Goal: Task Accomplishment & Management: Use online tool/utility

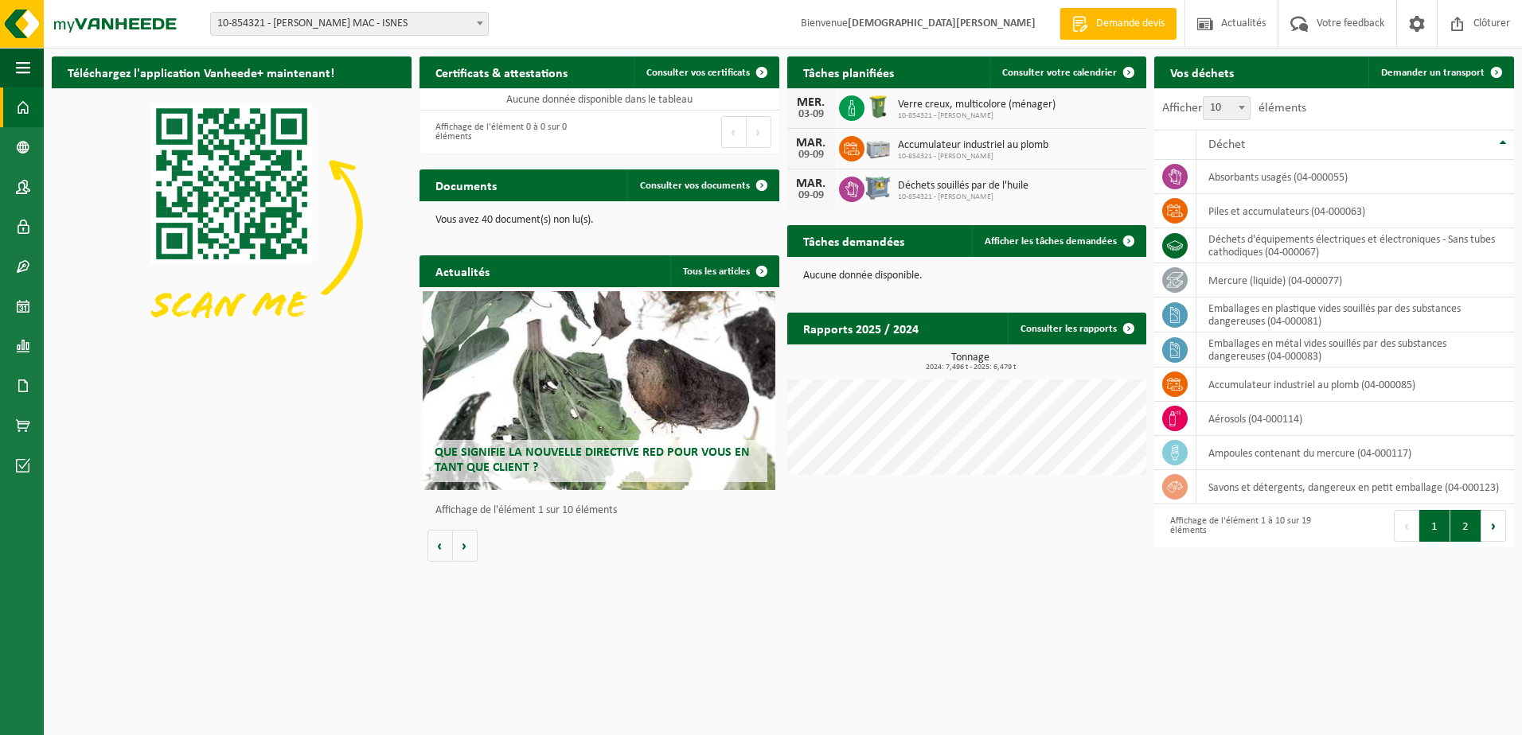
click at [1461, 525] on button "2" at bounding box center [1465, 526] width 31 height 32
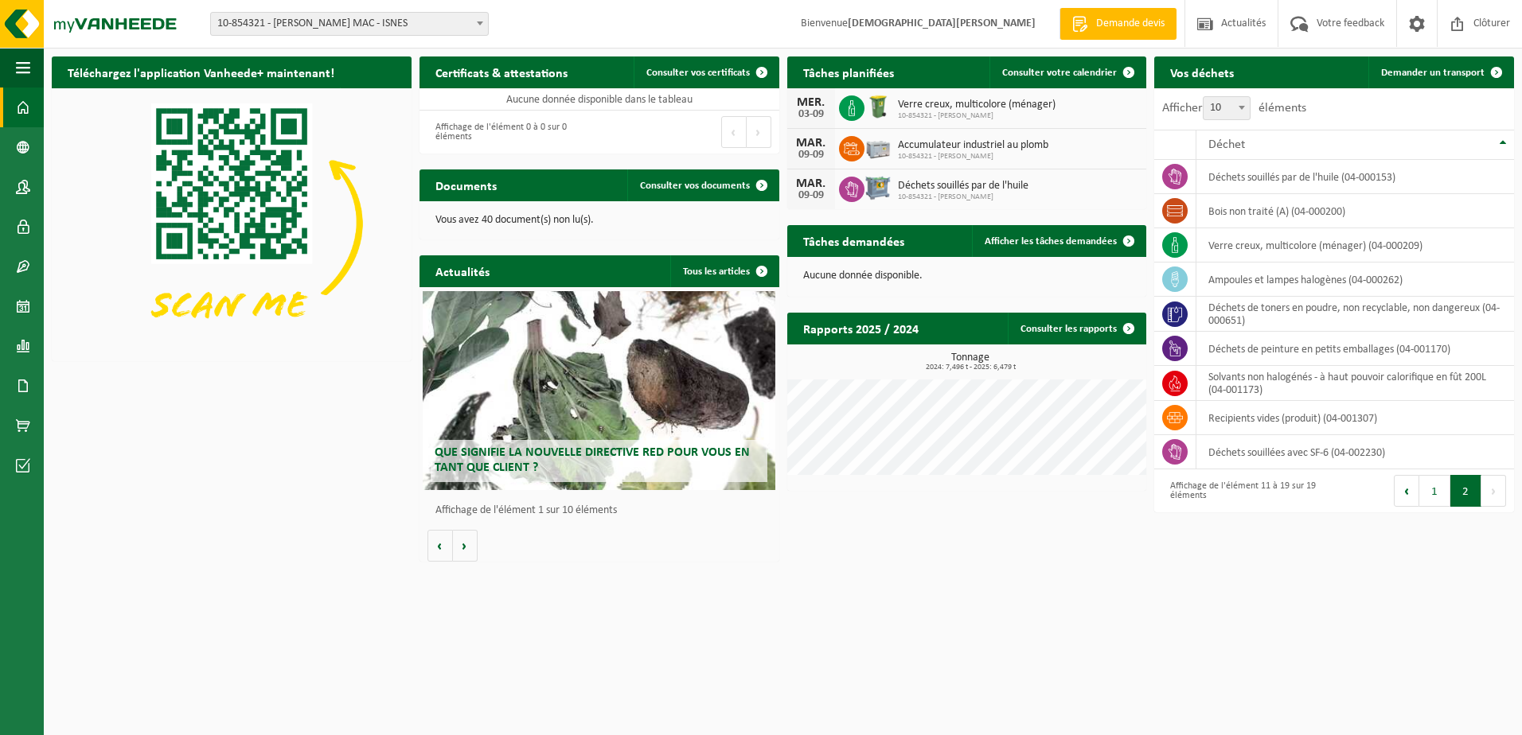
click at [1245, 109] on b at bounding box center [1242, 108] width 6 height 4
click at [1246, 97] on select "10 25 50 100" at bounding box center [1231, 96] width 48 height 1
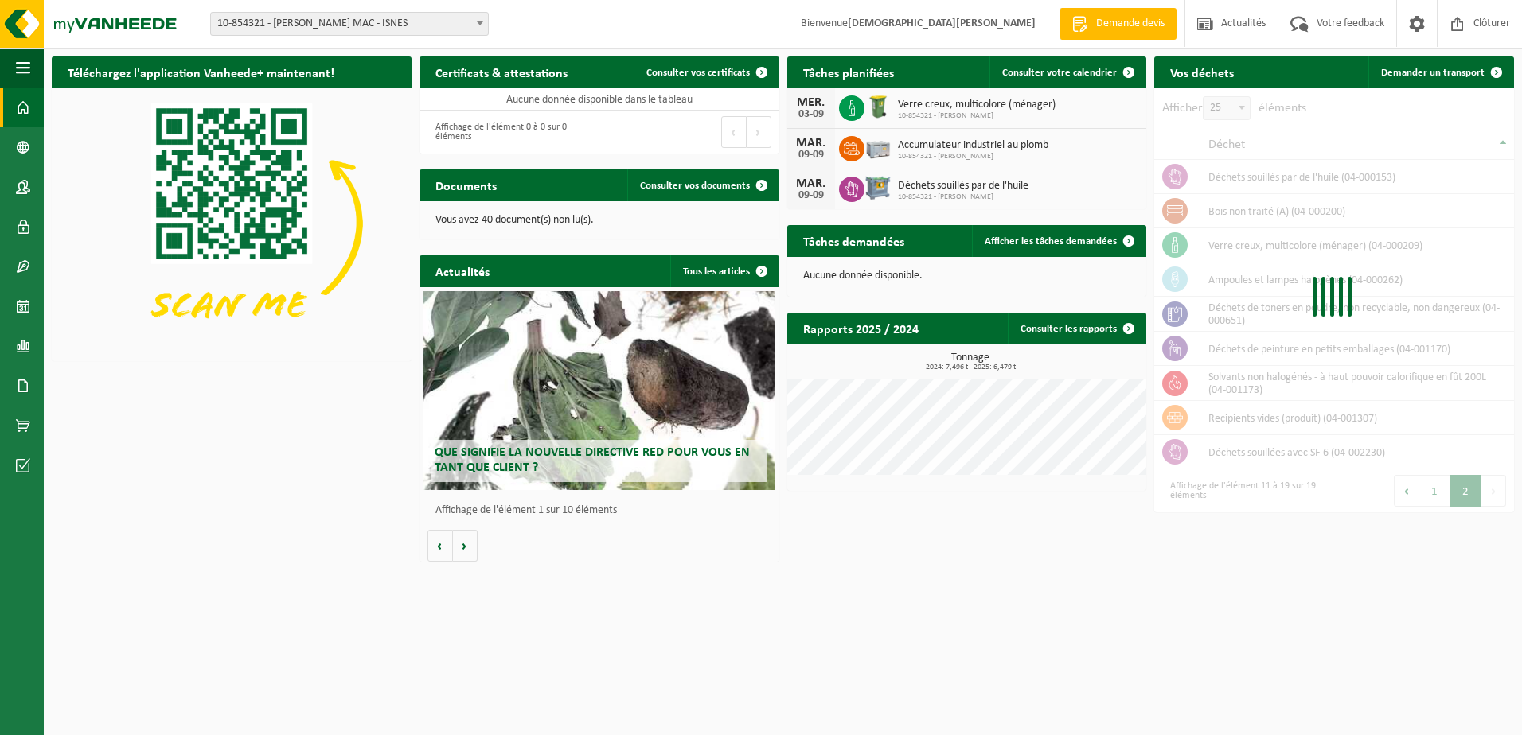
select select "25"
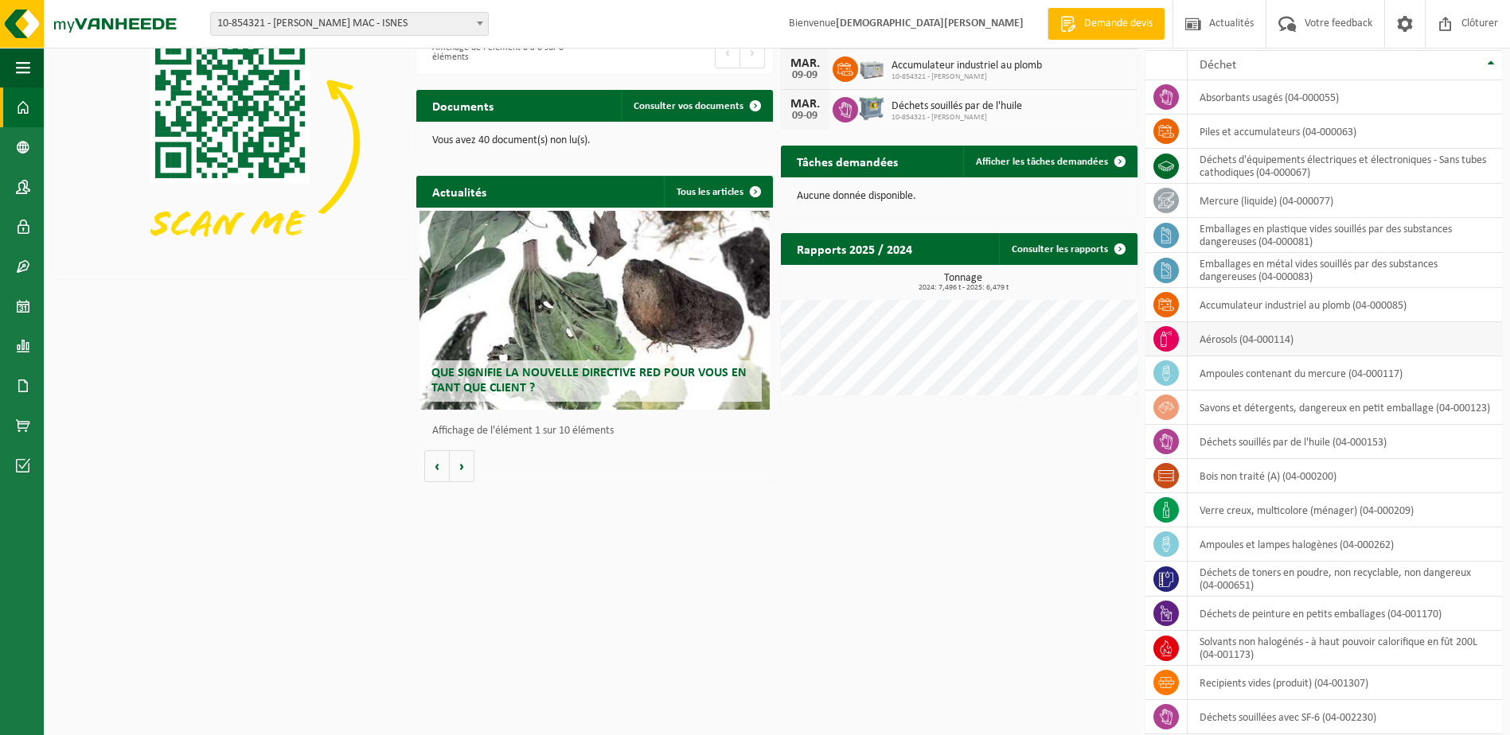
scroll to position [131, 0]
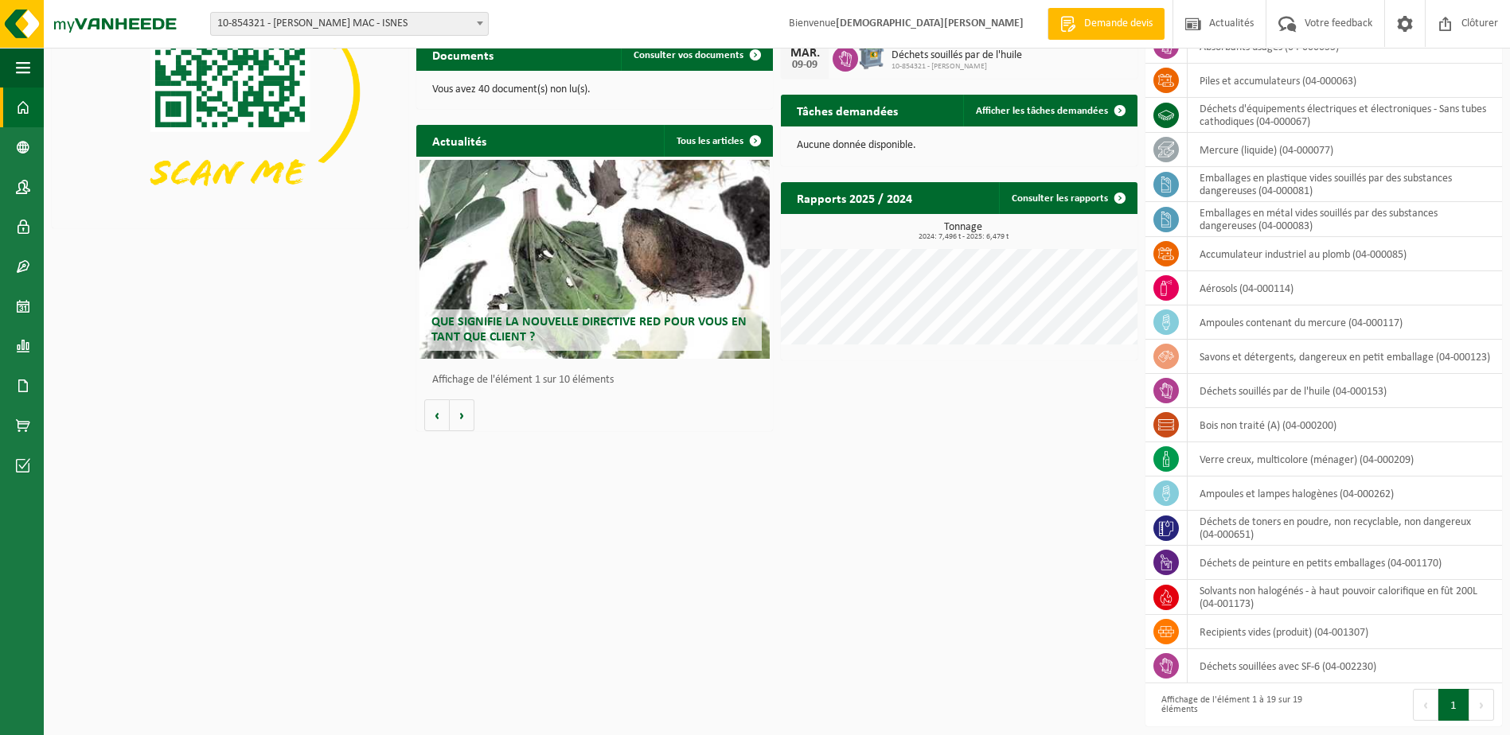
click at [931, 602] on div "Téléchargez l'application Vanheede+ maintenant! Cachez Certificats & attestatio…" at bounding box center [777, 326] width 1458 height 817
click at [1321, 18] on span "Votre feedback" at bounding box center [1339, 23] width 76 height 47
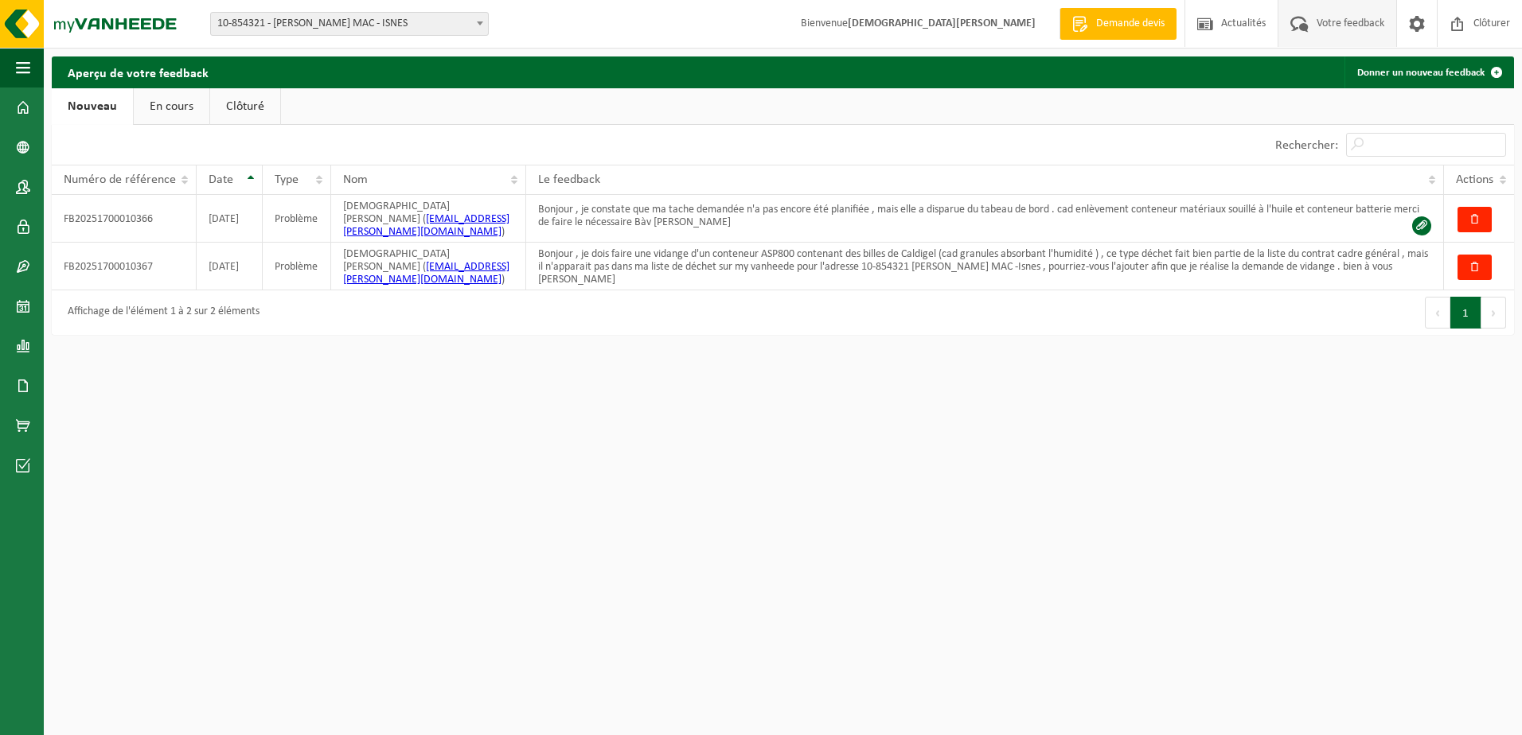
click at [509, 588] on html "Site: 10-854321 - ELIA CRÉALYS MAC - ISNES 10-859403 - ELIA CRÉALYS FACILITIES …" at bounding box center [761, 367] width 1522 height 735
click at [480, 451] on html "Site: 10-854321 - ELIA CRÉALYS MAC - ISNES 10-859403 - ELIA CRÉALYS FACILITIES …" at bounding box center [761, 367] width 1522 height 735
click at [23, 111] on span at bounding box center [23, 108] width 14 height 40
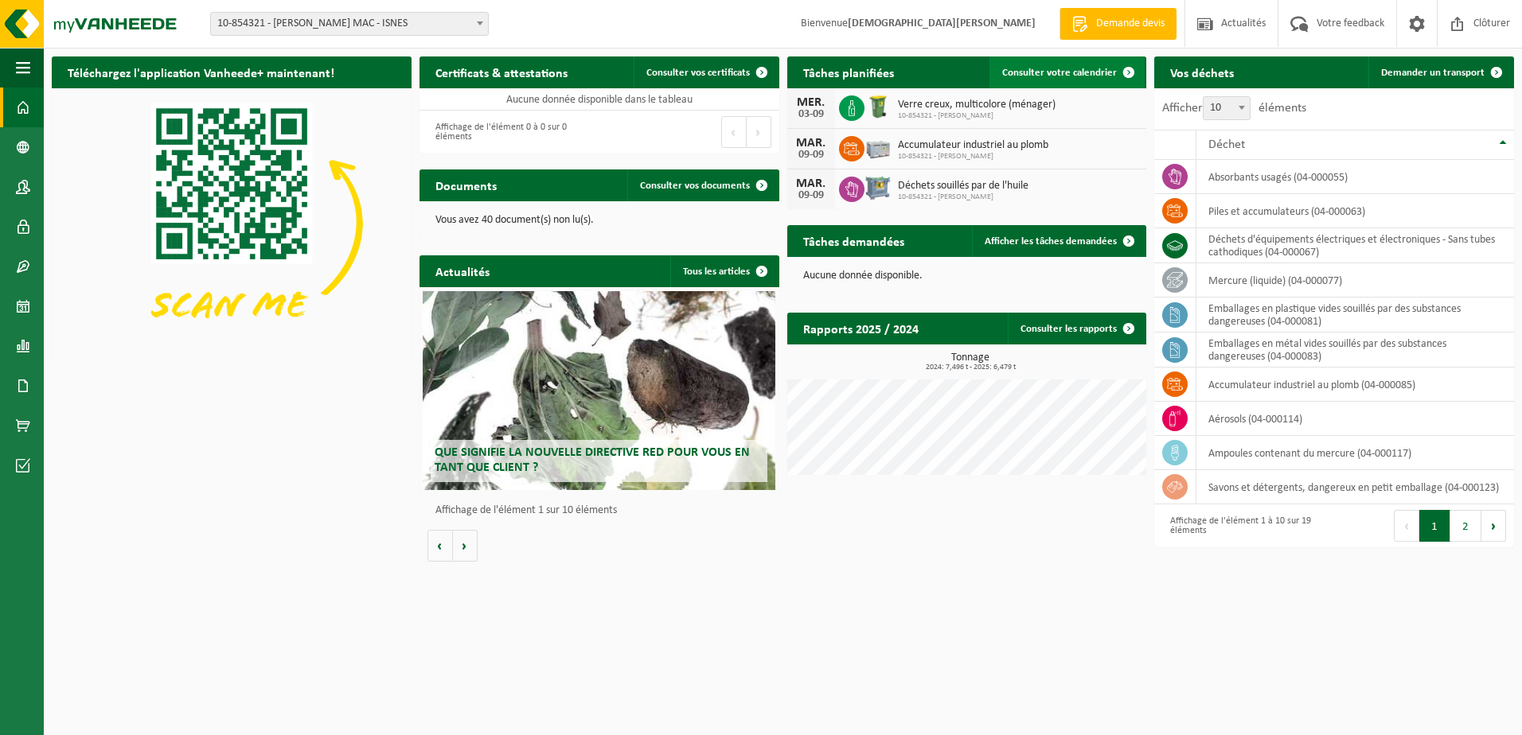
click at [1072, 71] on span "Consulter votre calendrier" at bounding box center [1059, 73] width 115 height 10
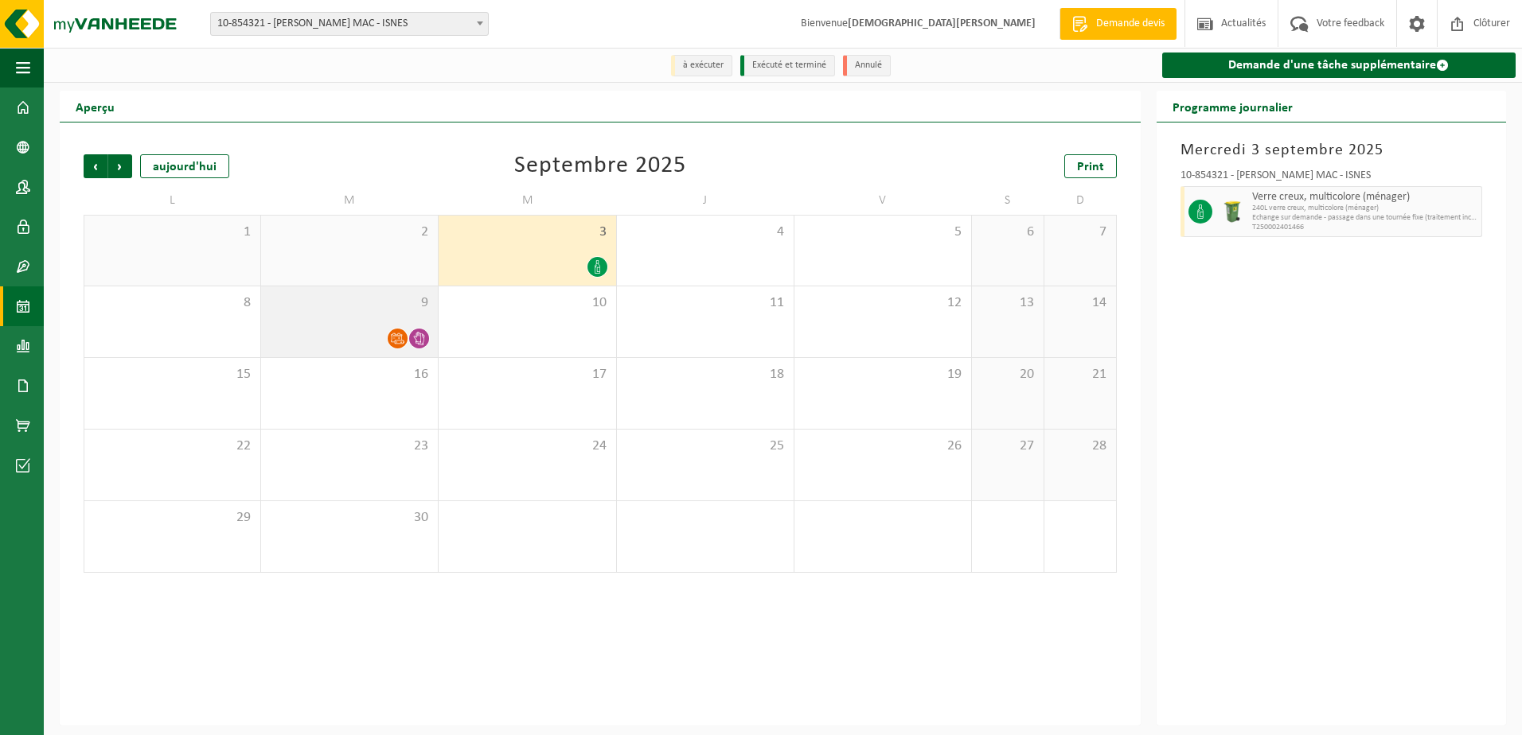
click at [381, 323] on div "9" at bounding box center [349, 322] width 177 height 71
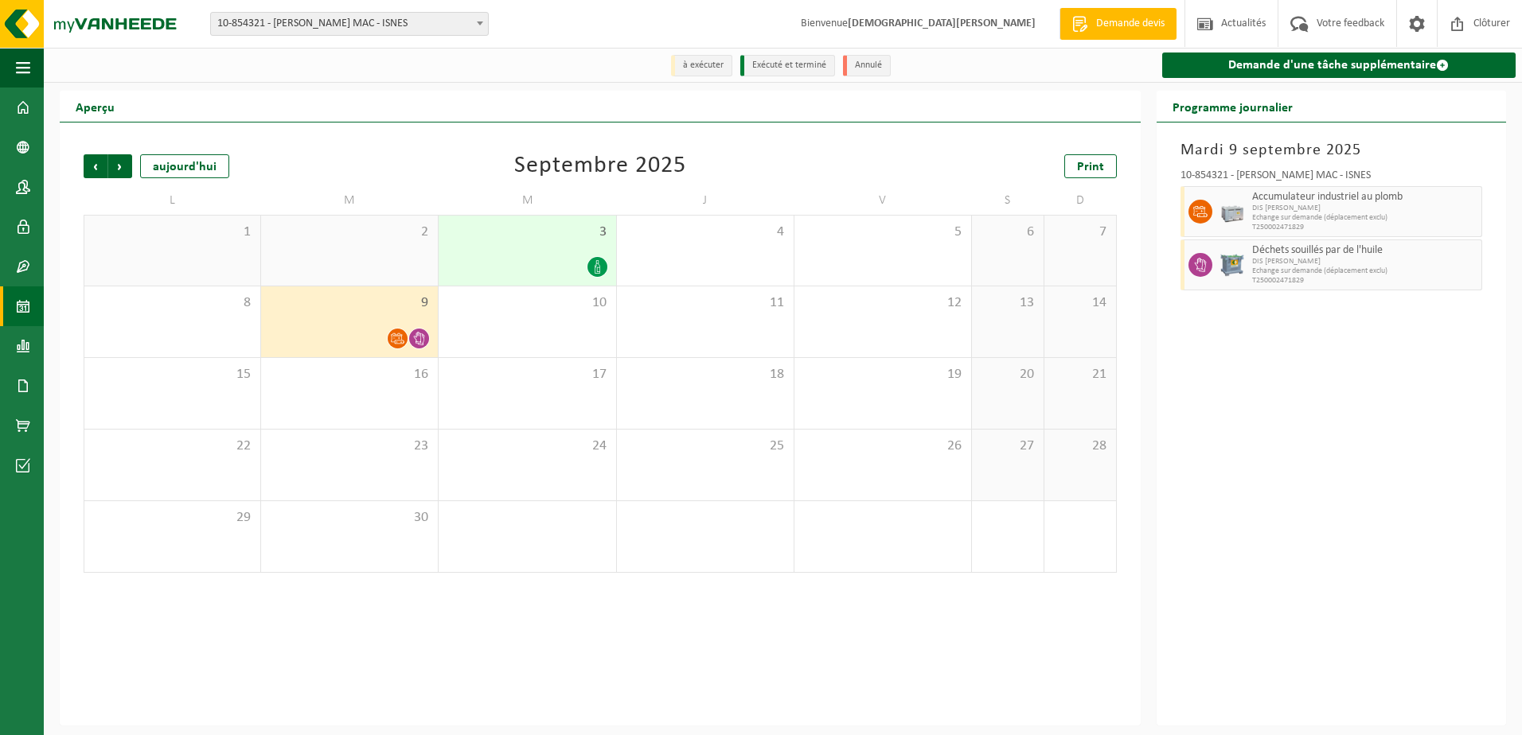
click at [1329, 420] on div "Mardi 9 septembre 2025 10-854321 - ELIA CRÉALYS MAC - ISNES Accumulateur indust…" at bounding box center [1331, 424] width 349 height 603
click at [1298, 259] on span "DIS Colli Elia Créalys" at bounding box center [1353, 262] width 202 height 10
click at [1316, 435] on div "Mardi 9 septembre 2025 10-854321 - ELIA CRÉALYS MAC - ISNES Accumulateur indust…" at bounding box center [1331, 424] width 349 height 603
click at [361, 320] on div "9" at bounding box center [349, 322] width 177 height 71
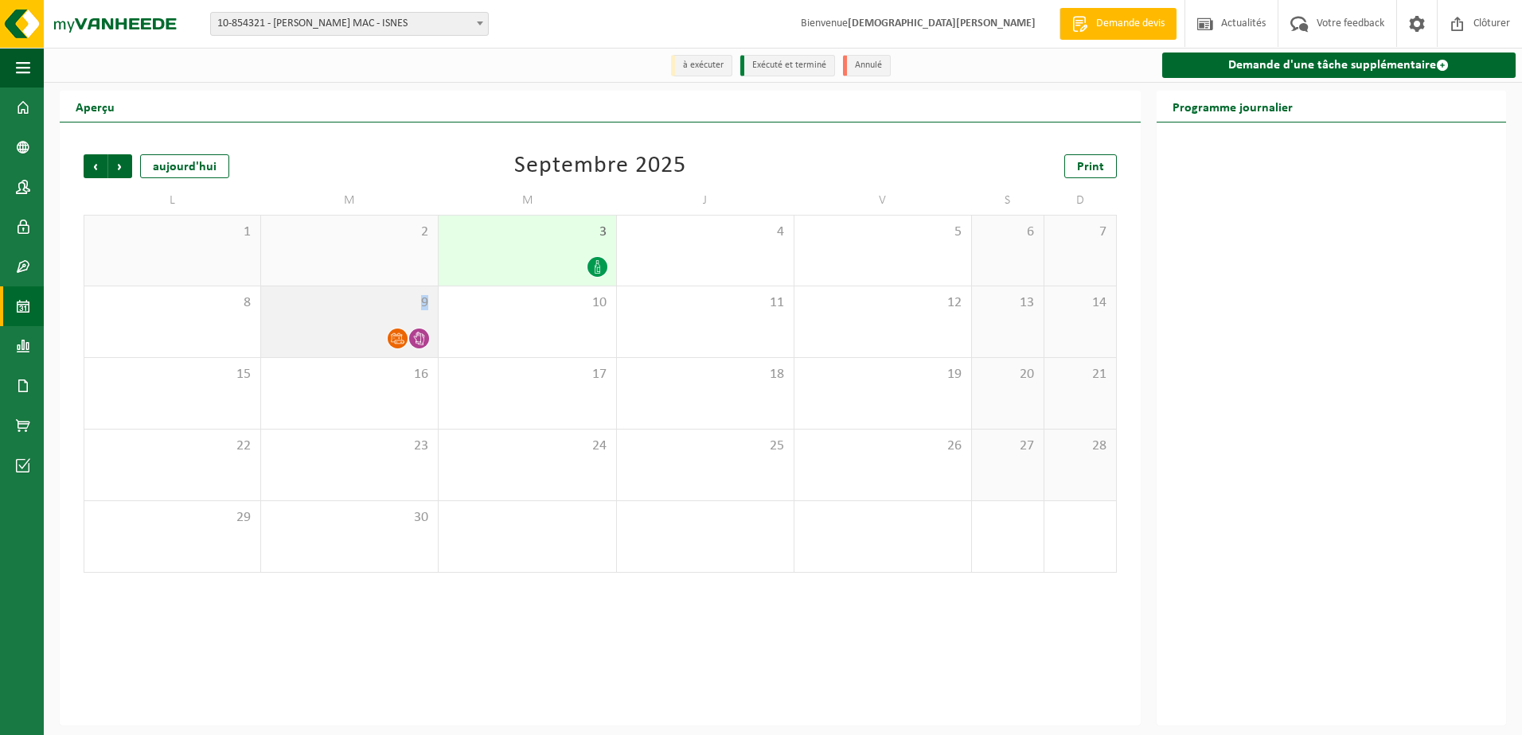
click at [361, 320] on div "9" at bounding box center [349, 322] width 177 height 71
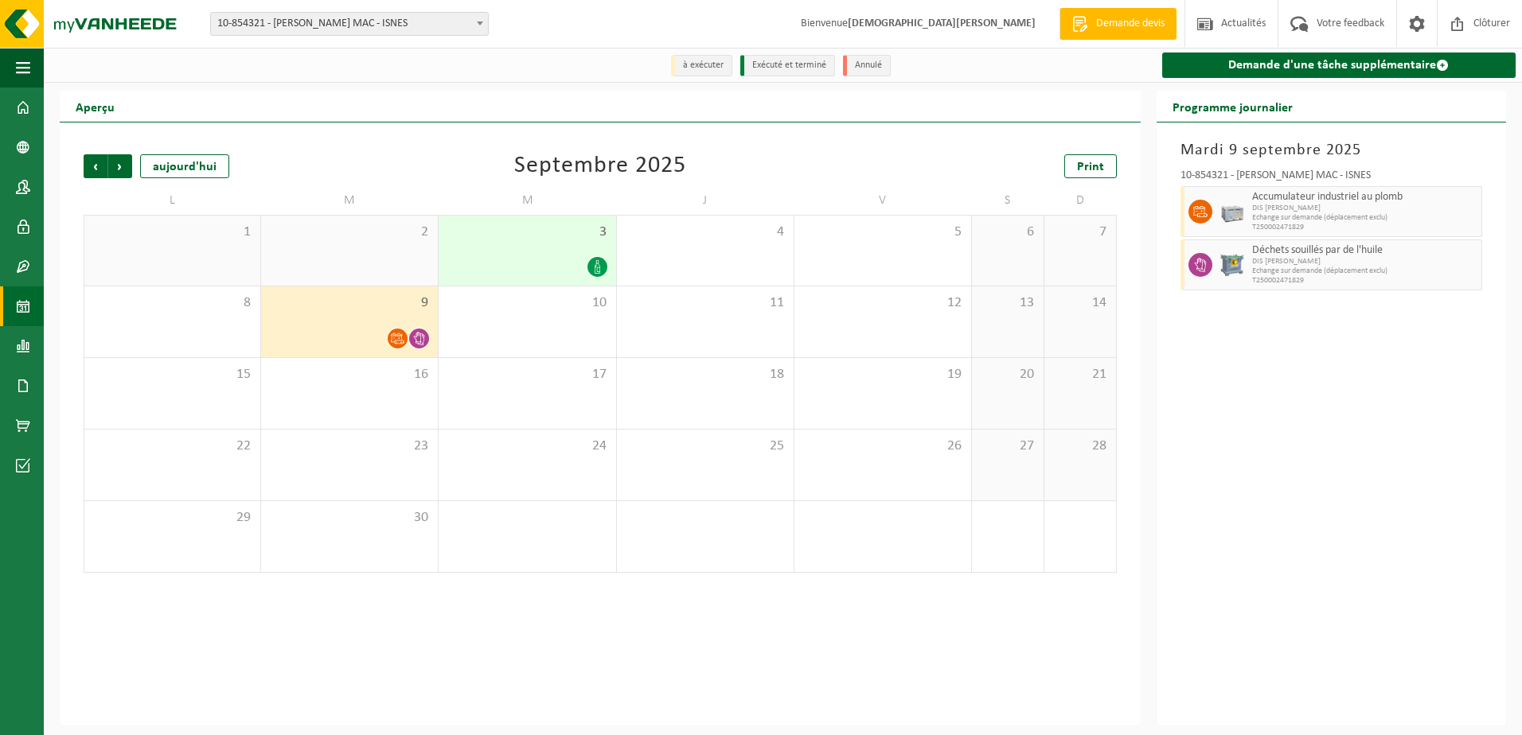
click at [1377, 582] on div "Mardi 9 septembre 2025 10-854321 - ELIA CRÉALYS MAC - ISNES Accumulateur indust…" at bounding box center [1331, 424] width 349 height 603
click at [1441, 64] on span at bounding box center [1442, 65] width 13 height 13
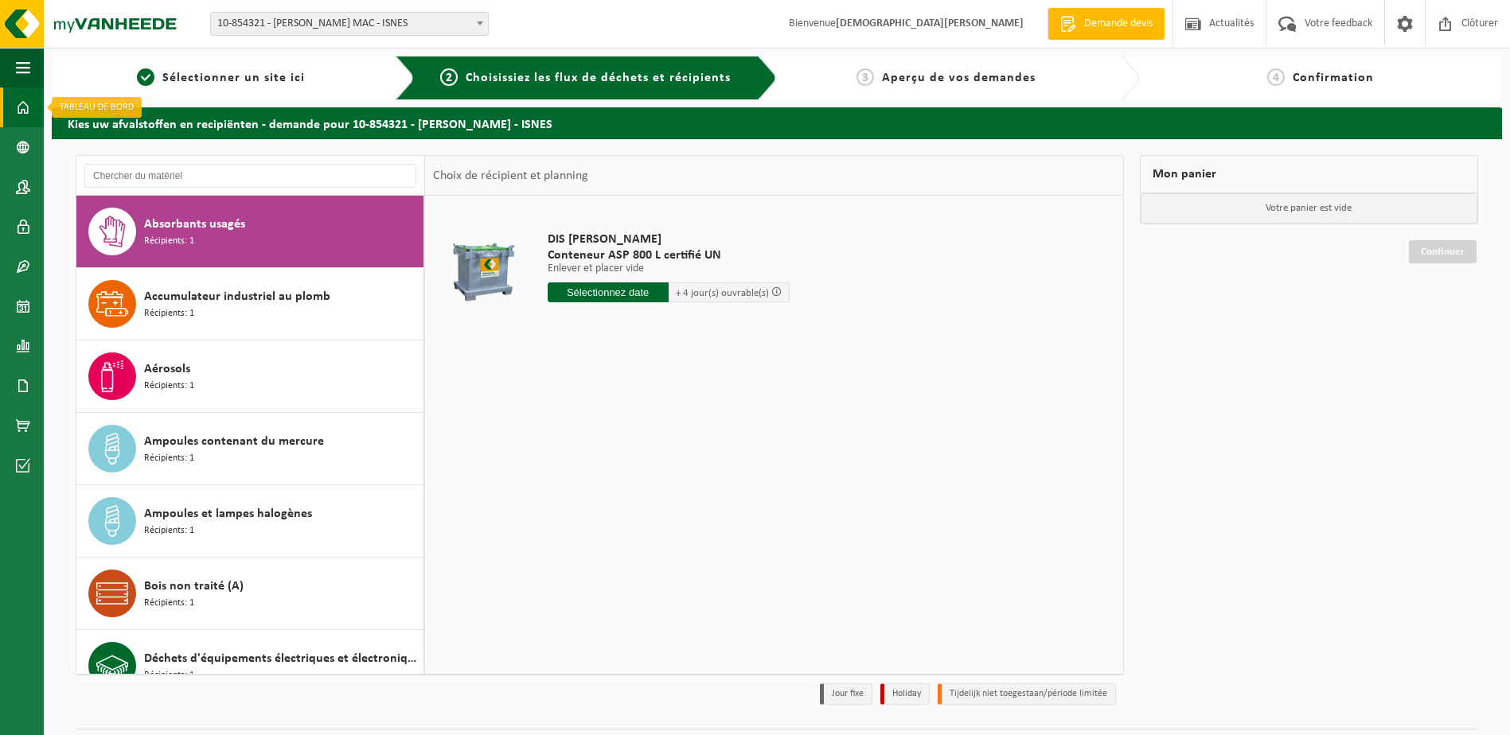
click at [17, 107] on span at bounding box center [23, 108] width 14 height 40
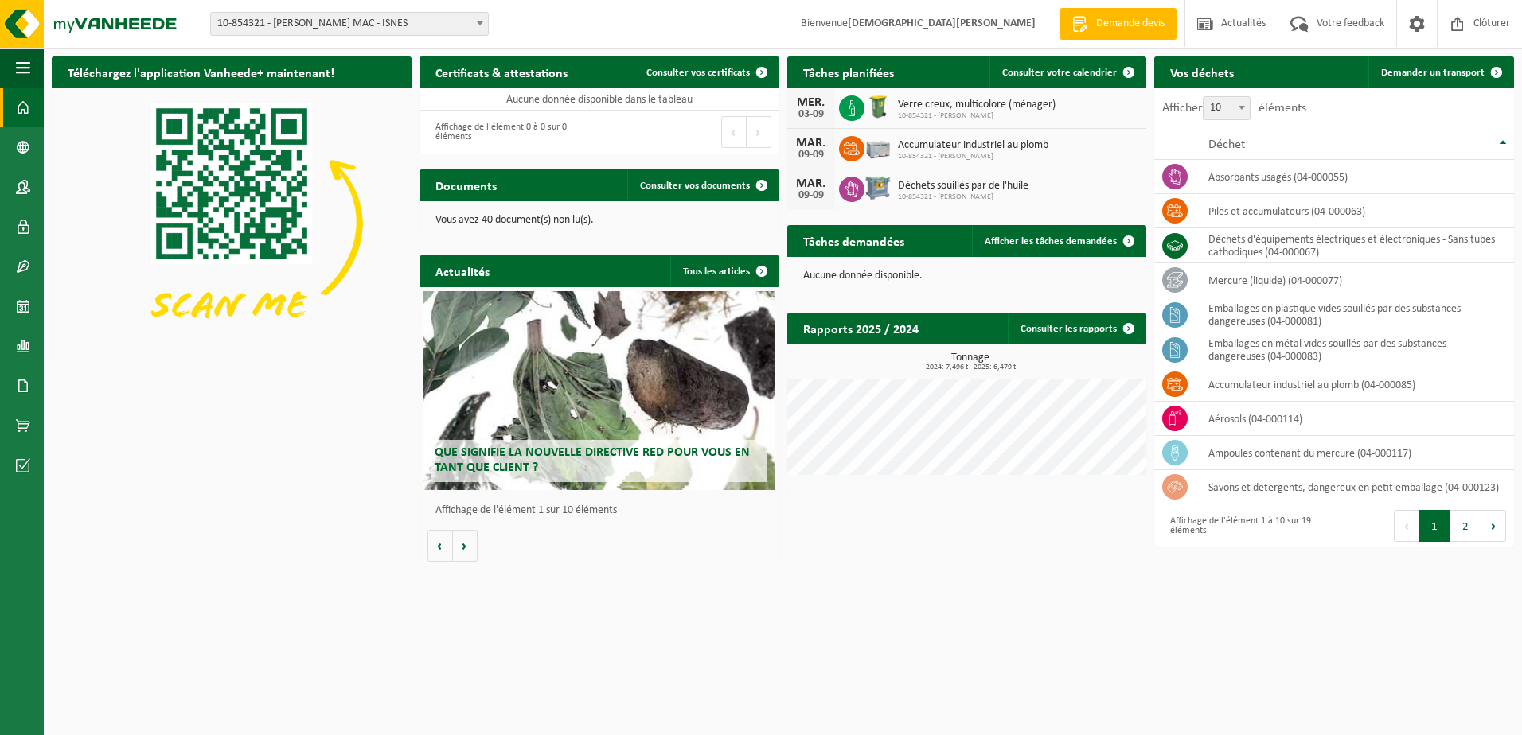
click at [846, 73] on h2 "Tâches planifiées" at bounding box center [848, 72] width 123 height 31
click at [542, 454] on span "Que signifie la nouvelle directive RED pour vous en tant que client ?" at bounding box center [592, 461] width 315 height 28
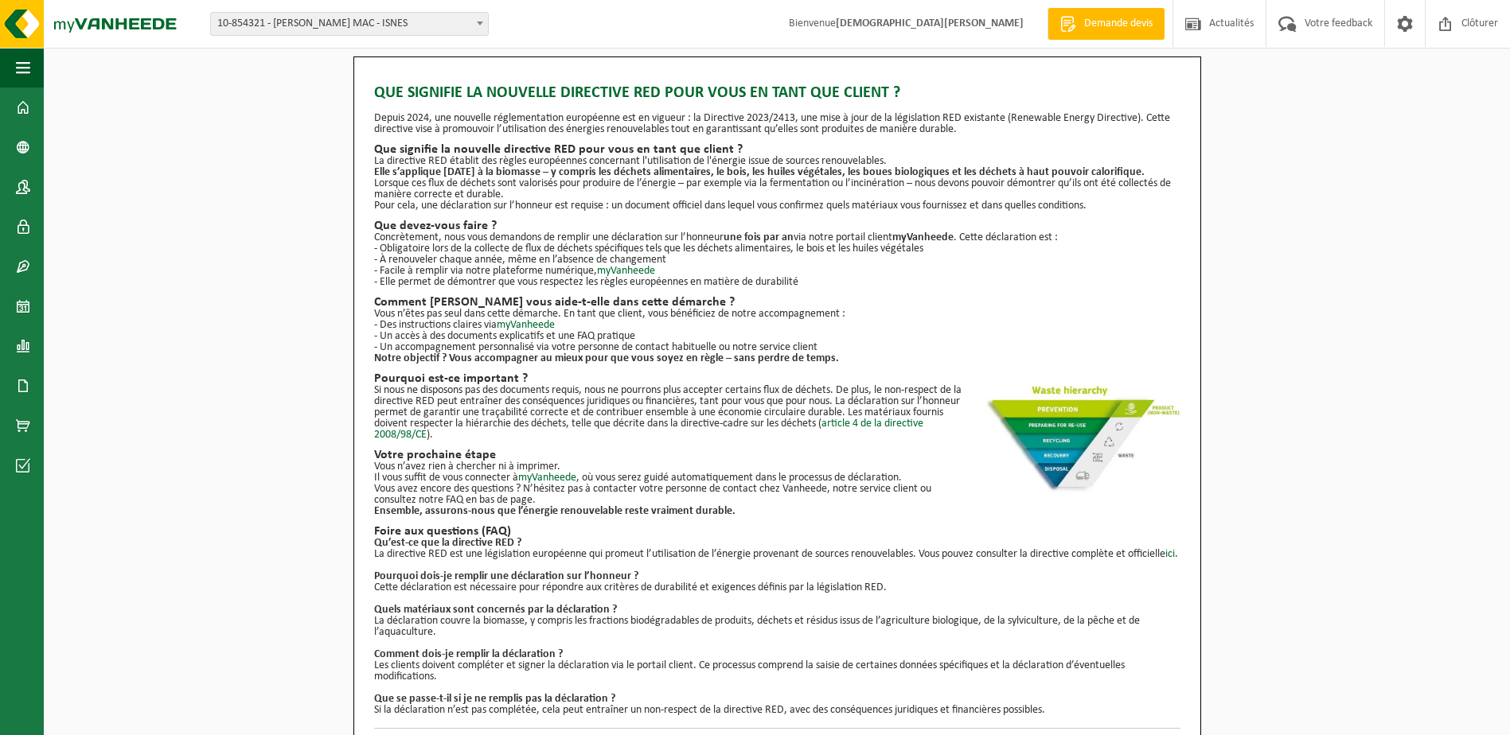
click at [1376, 276] on div "Que signifie la nouvelle directive RED pour vous en tant que client ? Depuis 20…" at bounding box center [777, 411] width 1466 height 708
click at [23, 68] on span "button" at bounding box center [23, 68] width 14 height 40
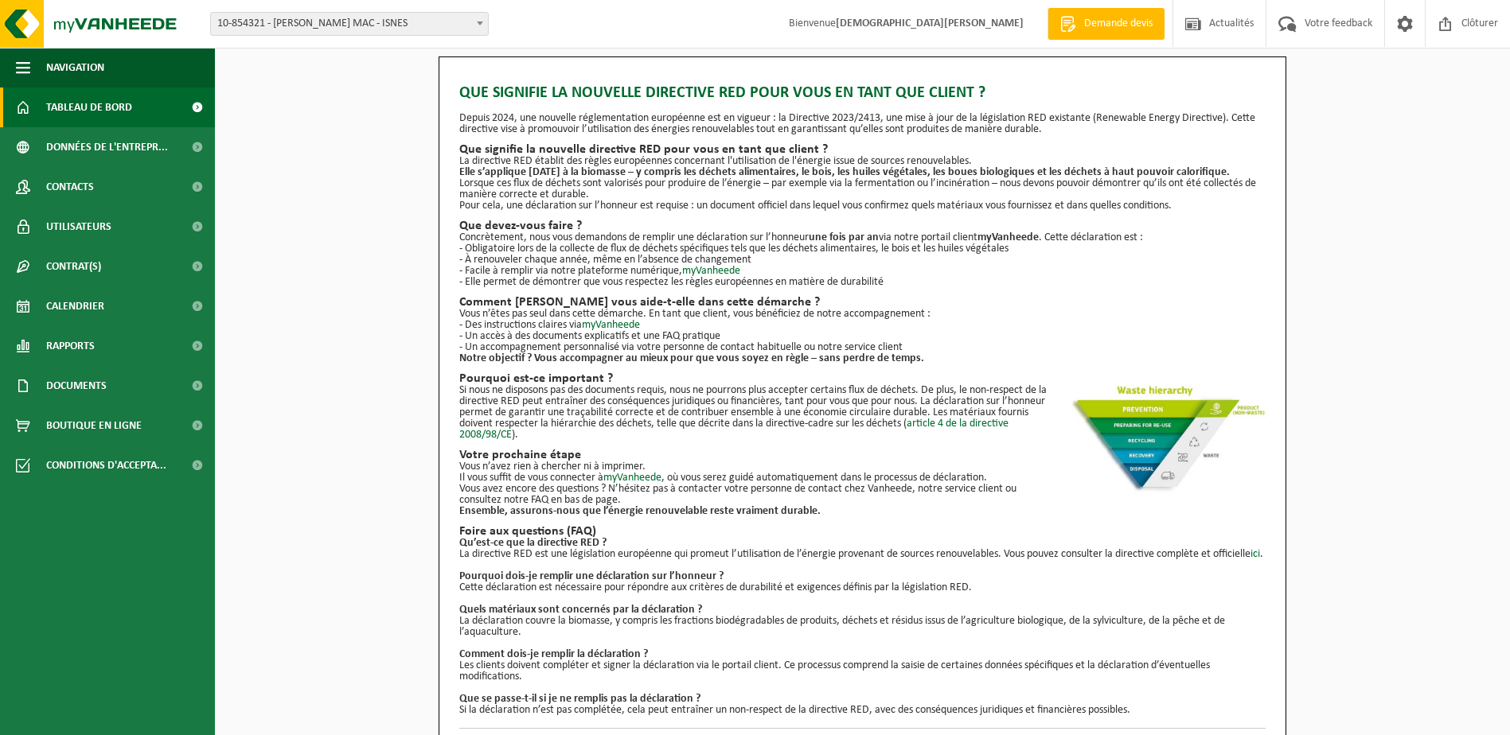
click at [53, 108] on span "Tableau de bord" at bounding box center [89, 108] width 86 height 40
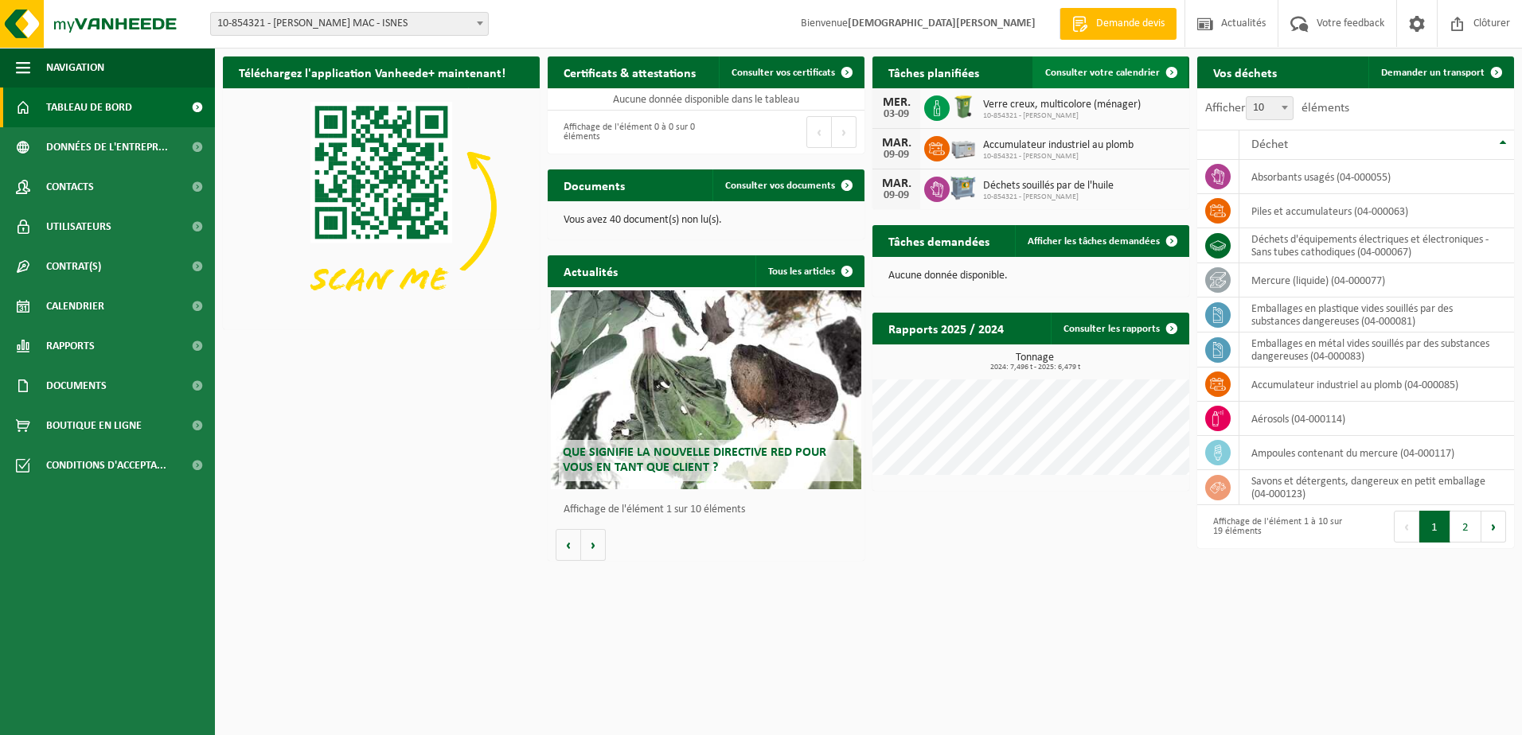
click at [1110, 71] on span "Consulter votre calendrier" at bounding box center [1102, 73] width 115 height 10
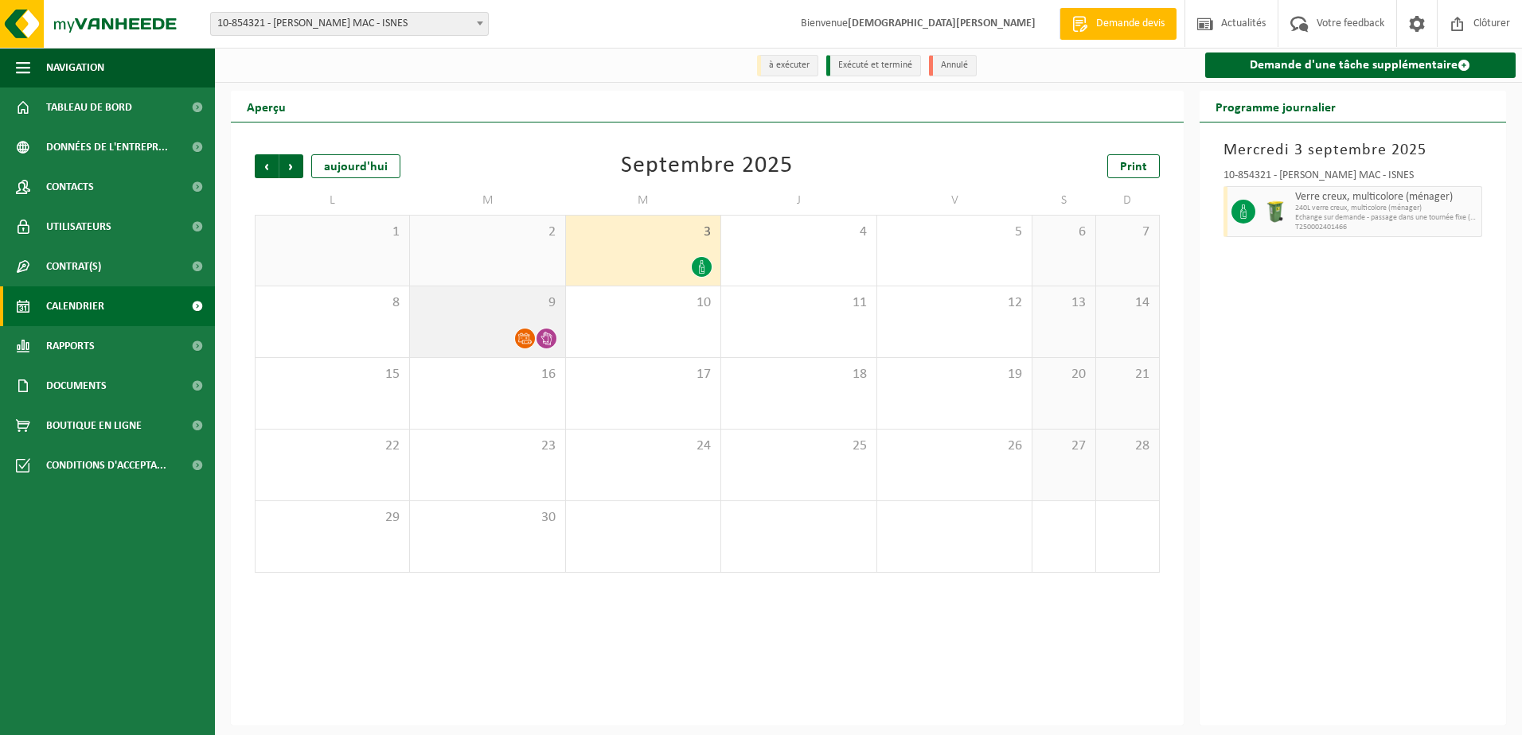
click at [482, 322] on div "9" at bounding box center [487, 322] width 154 height 71
